Goal: Task Accomplishment & Management: Manage account settings

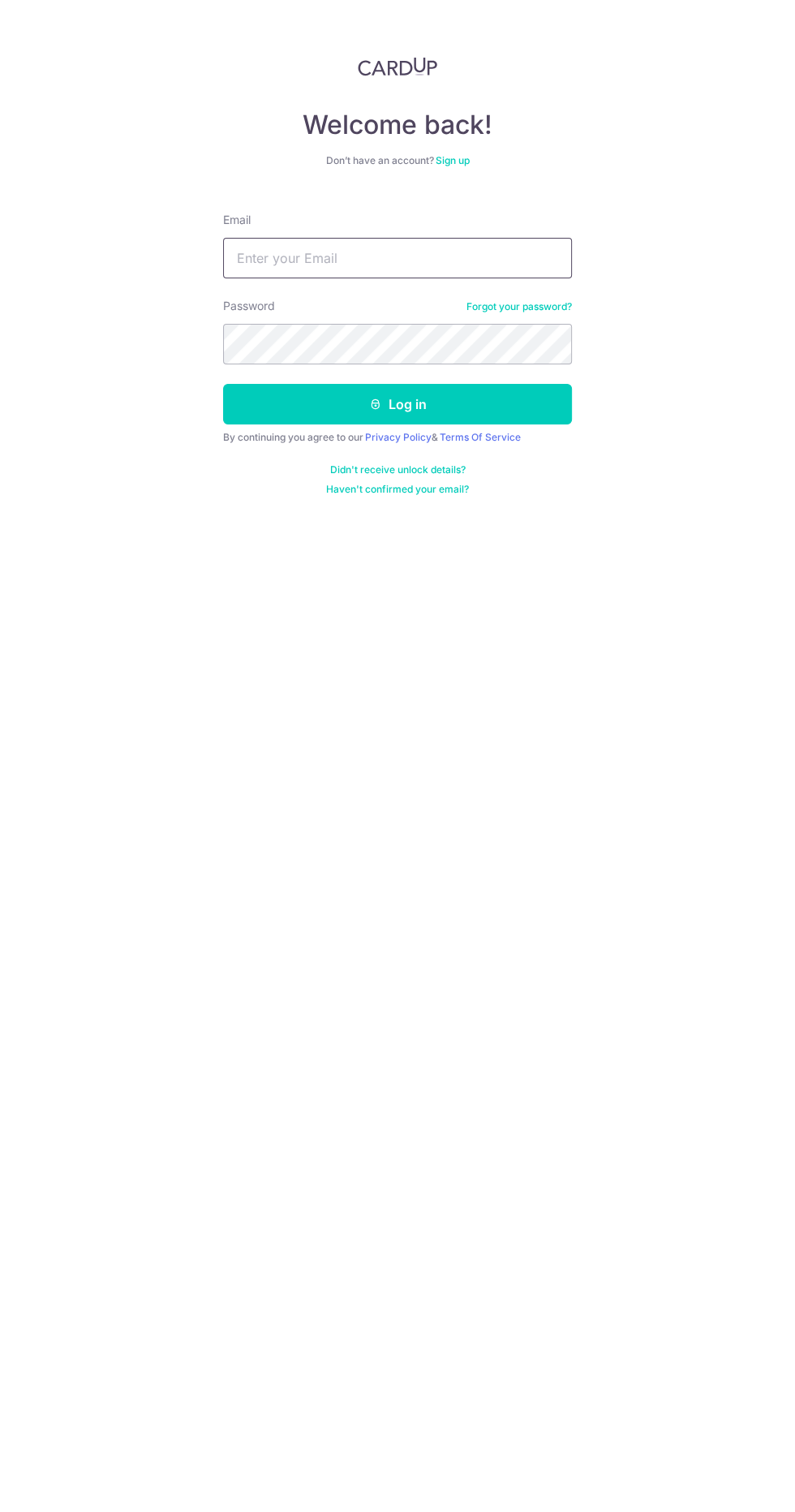
click at [422, 260] on input "Email" at bounding box center [397, 257] width 349 height 40
type input "kelvinkhong.tms@gmail.com"
click at [223, 384] on button "Log in" at bounding box center [397, 403] width 349 height 40
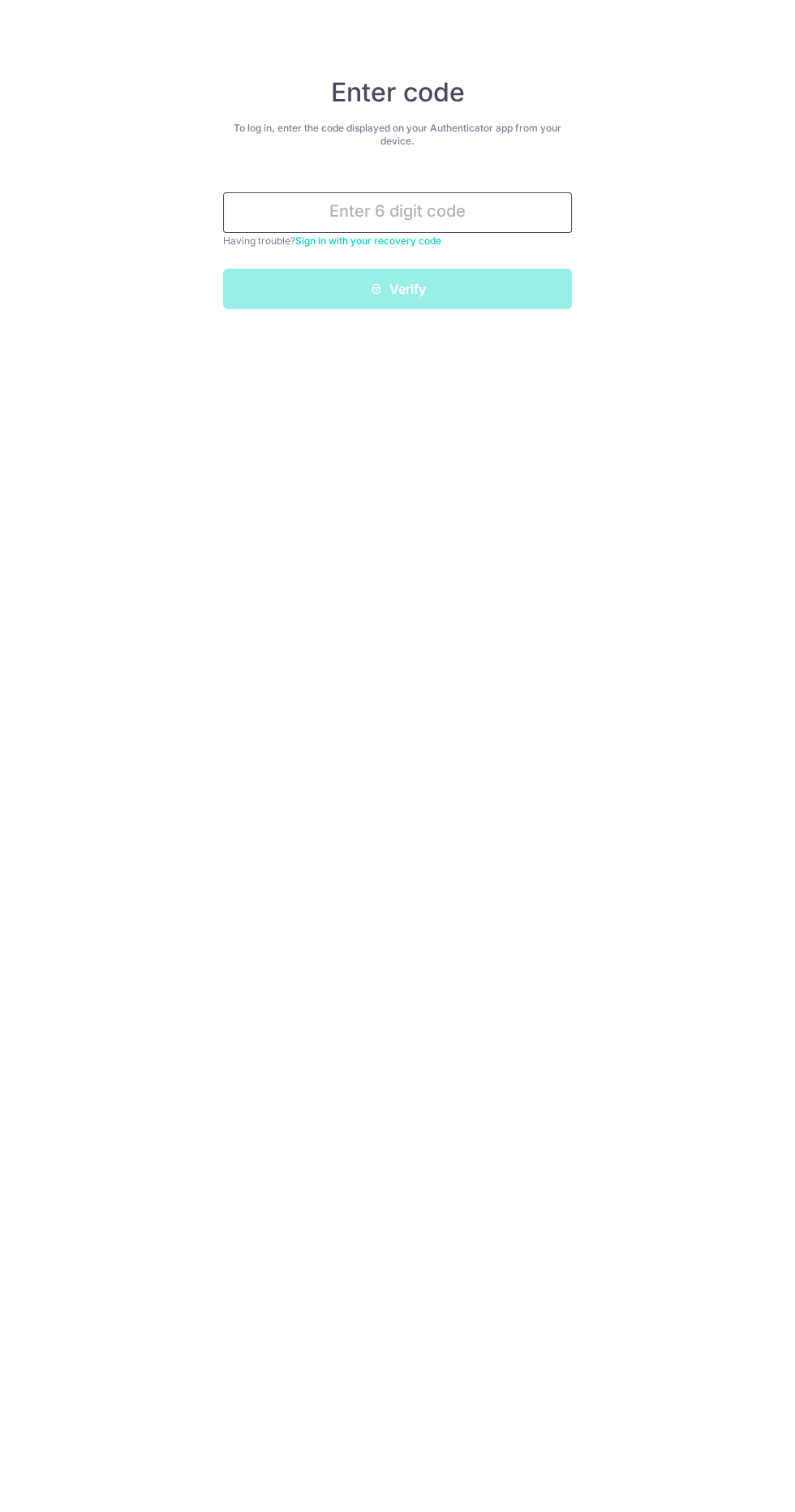
click at [489, 214] on input "text" at bounding box center [397, 212] width 349 height 40
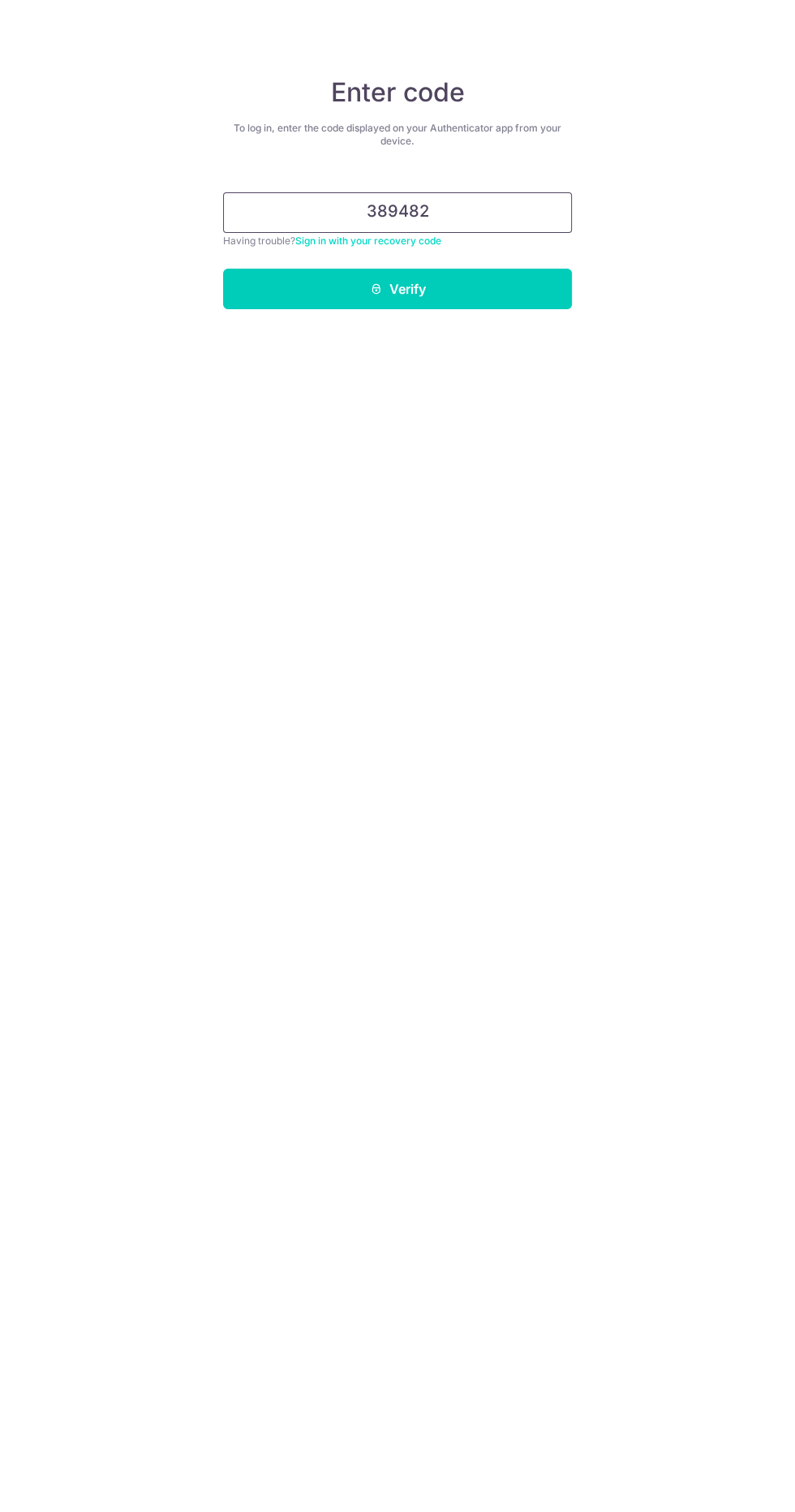
type input "389482"
click at [516, 282] on button "Verify" at bounding box center [397, 288] width 349 height 40
